Goal: Transaction & Acquisition: Book appointment/travel/reservation

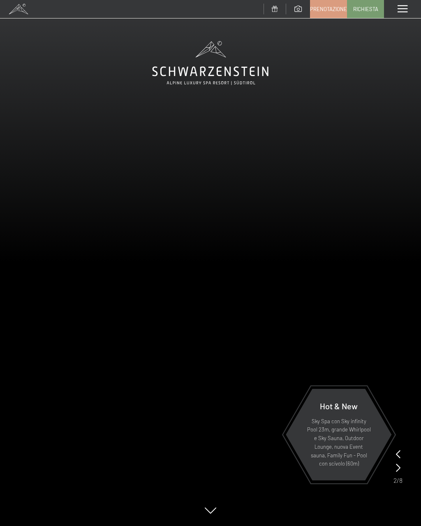
click at [330, 11] on span "Prenotazione" at bounding box center [328, 8] width 37 height 7
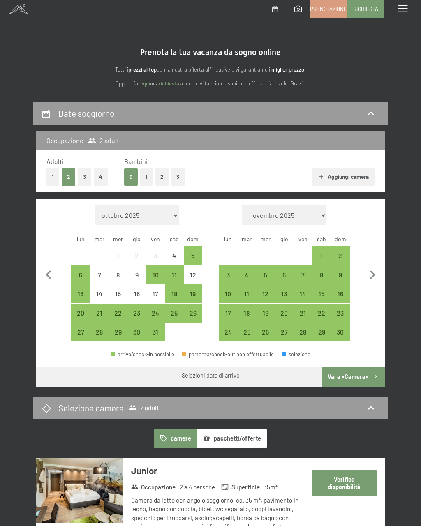
click at [324, 291] on div "15" at bounding box center [321, 299] width 17 height 17
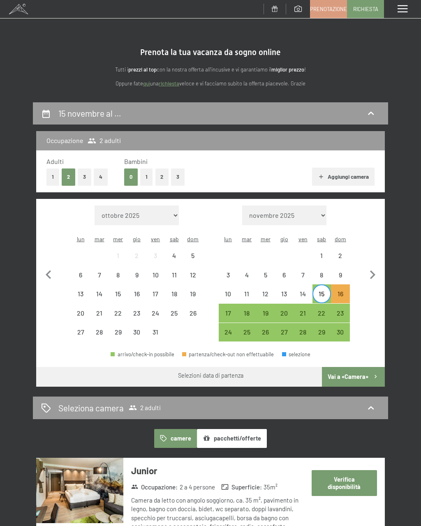
click at [303, 293] on div "14" at bounding box center [302, 299] width 17 height 17
click at [344, 291] on div "16" at bounding box center [340, 299] width 17 height 17
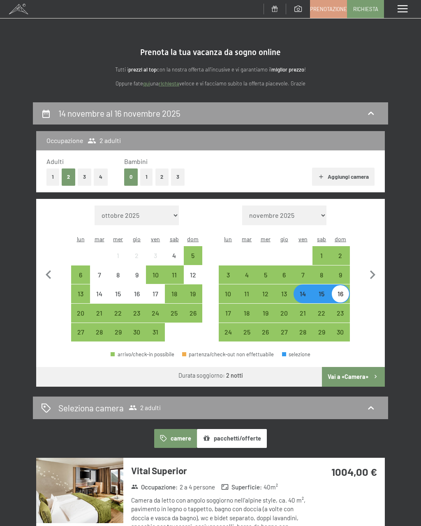
click at [355, 374] on button "Vai a «Camera»" at bounding box center [353, 377] width 63 height 20
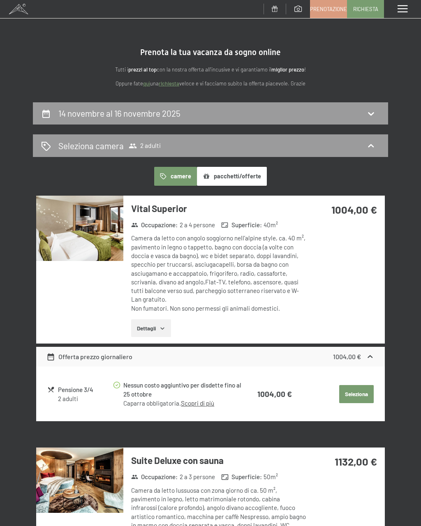
click at [249, 176] on button "pacchetti/offerte" at bounding box center [232, 176] width 70 height 19
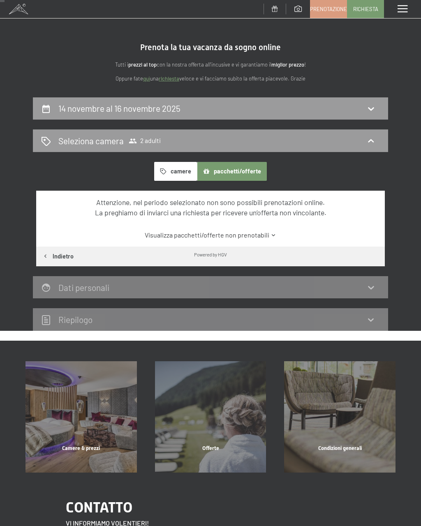
scroll to position [13, 0]
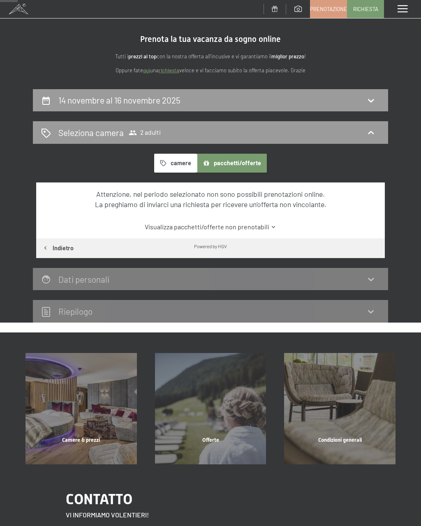
click at [266, 226] on link "Visualizza pacchetti/offerte non prenotabili" at bounding box center [210, 226] width 328 height 9
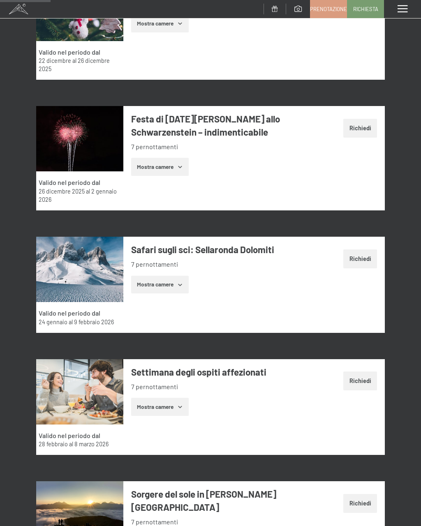
scroll to position [292, 0]
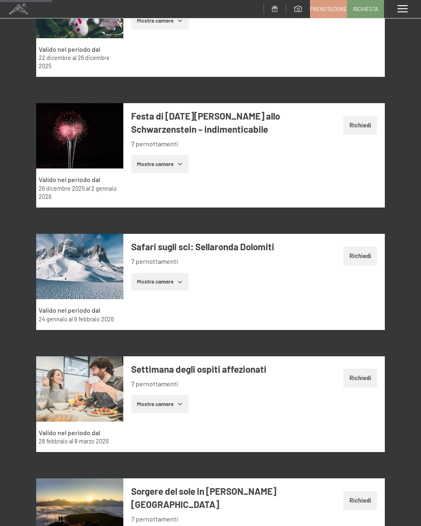
click at [182, 163] on icon "button" at bounding box center [180, 164] width 4 height 2
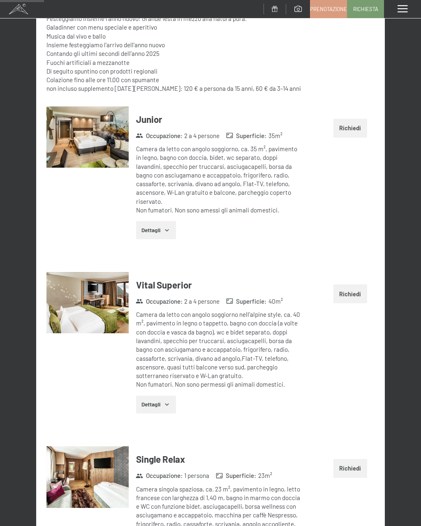
scroll to position [501, 0]
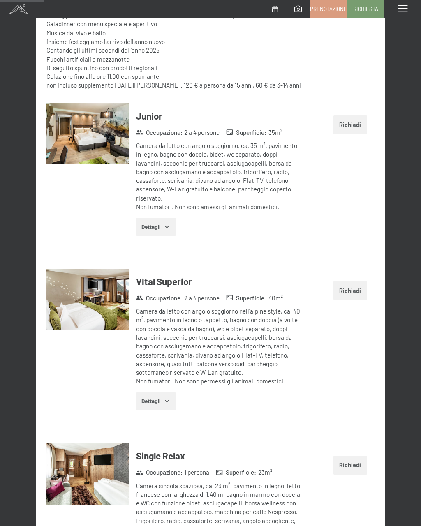
click at [172, 225] on button "Dettagli" at bounding box center [156, 227] width 40 height 18
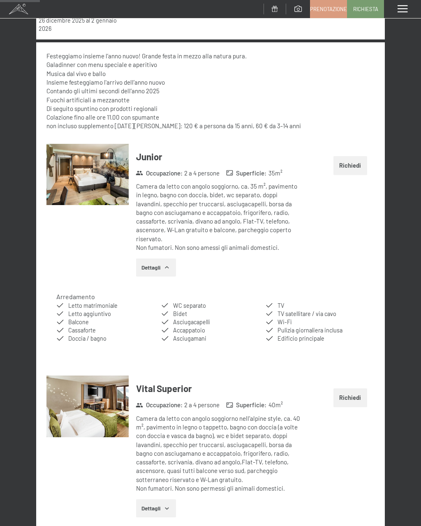
scroll to position [459, 0]
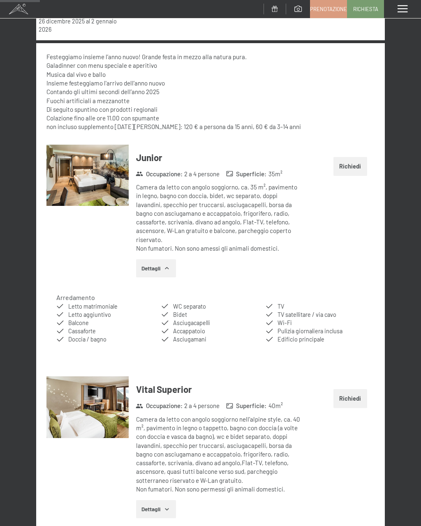
click at [173, 264] on button "Dettagli" at bounding box center [156, 268] width 40 height 18
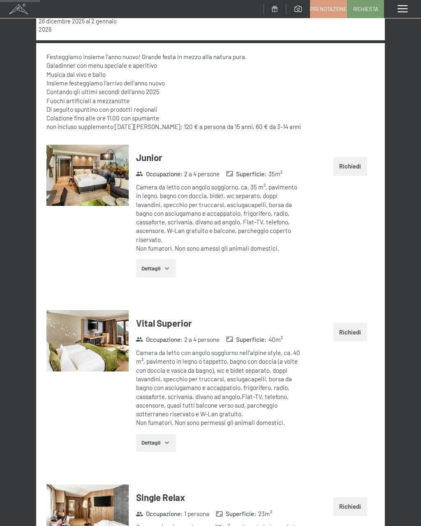
click at [174, 268] on button "Dettagli" at bounding box center [156, 268] width 40 height 18
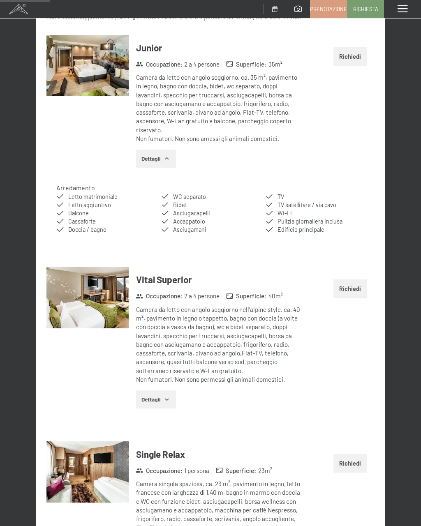
scroll to position [559, 0]
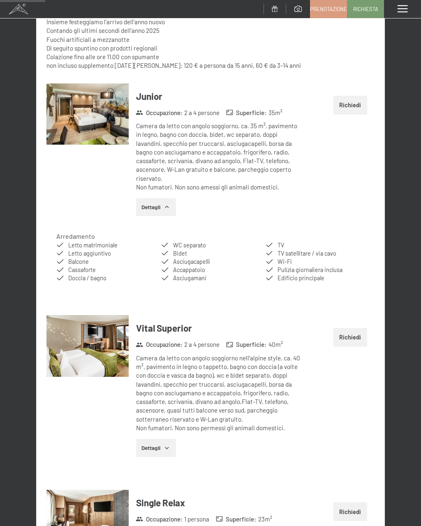
click at [347, 105] on button "Richiedi" at bounding box center [350, 105] width 34 height 19
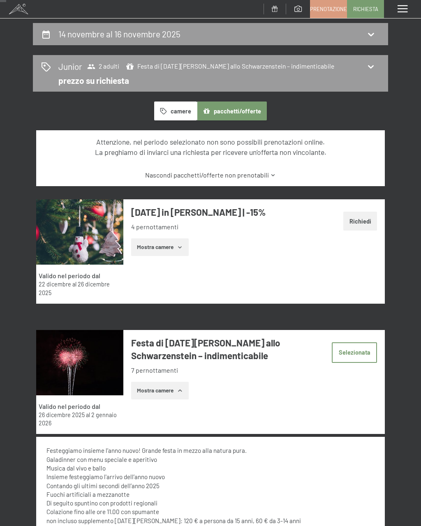
scroll to position [0, 0]
